Goal: Check status: Check status

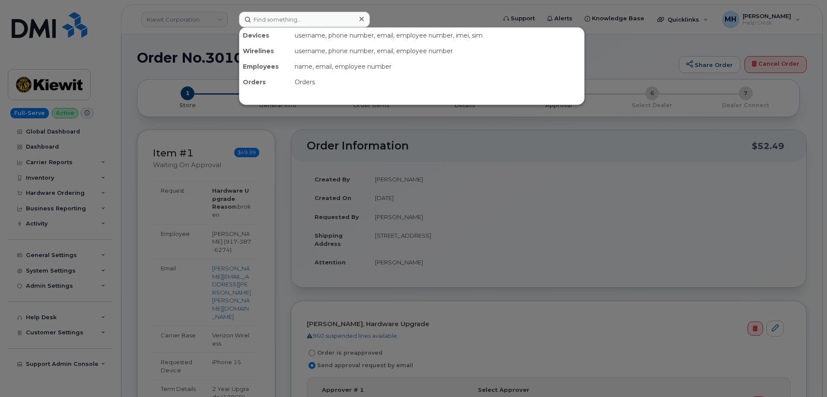
click at [340, 21] on input at bounding box center [304, 20] width 131 height 16
type input "9179037673"
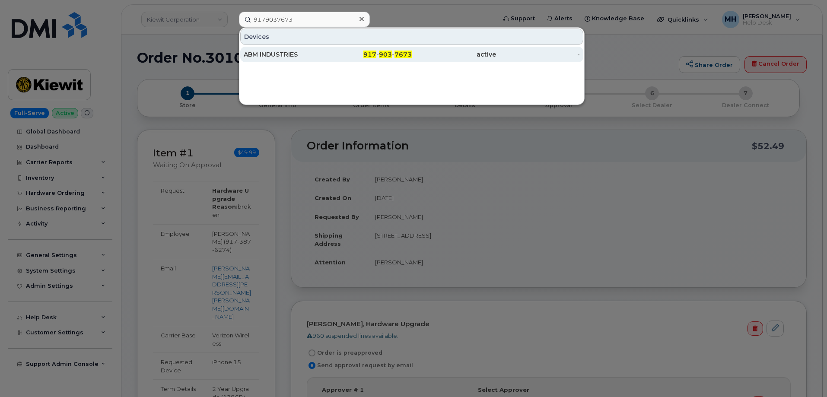
click at [319, 50] on div "ABM INDUSTRIES" at bounding box center [286, 55] width 84 height 16
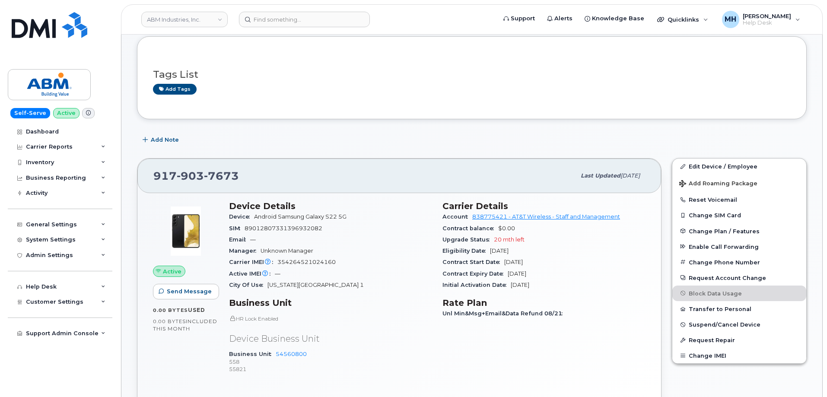
scroll to position [130, 0]
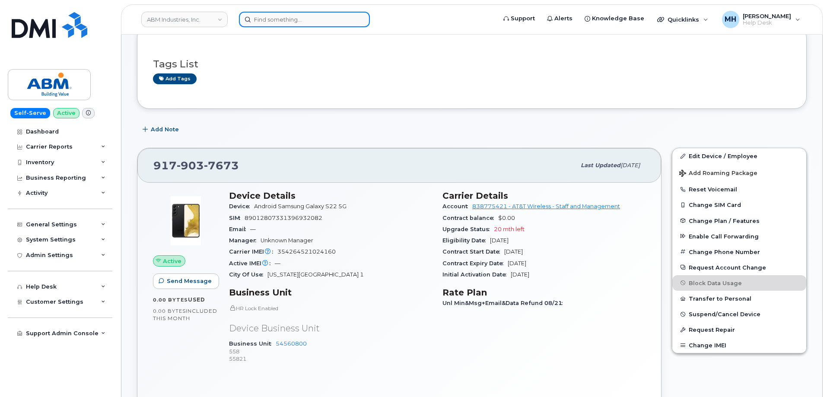
click at [305, 21] on input at bounding box center [304, 20] width 131 height 16
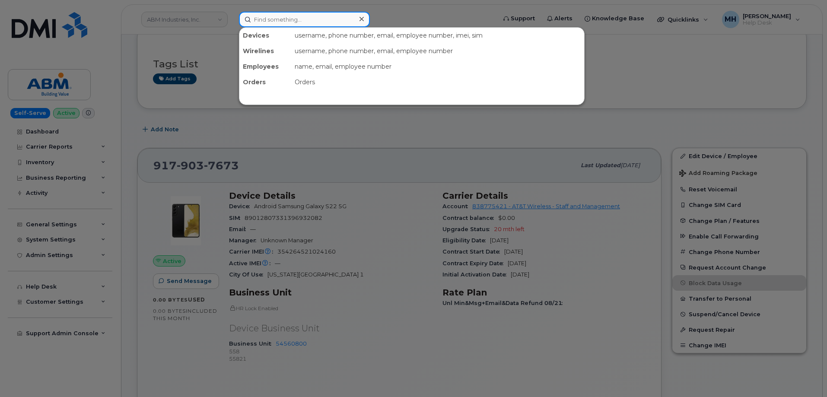
paste input "4023139087"
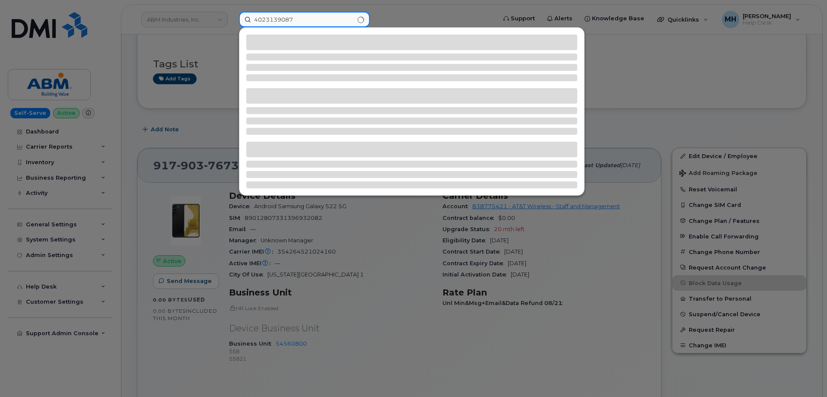
type input "4023139087"
